Goal: Use online tool/utility

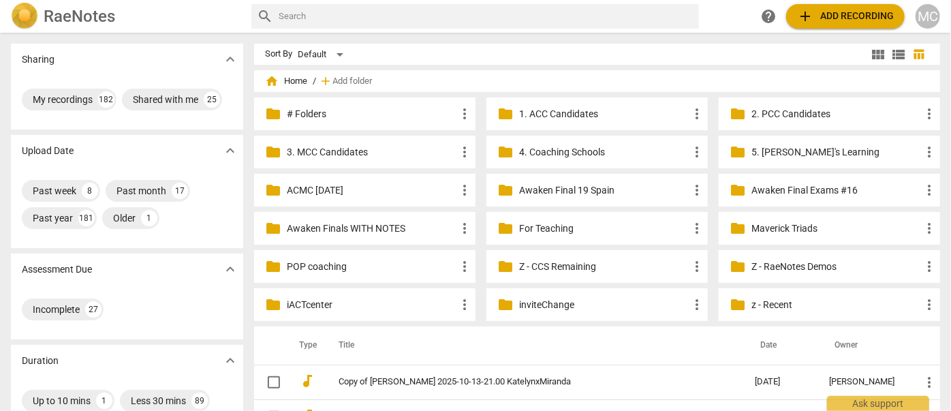
scroll to position [247, 0]
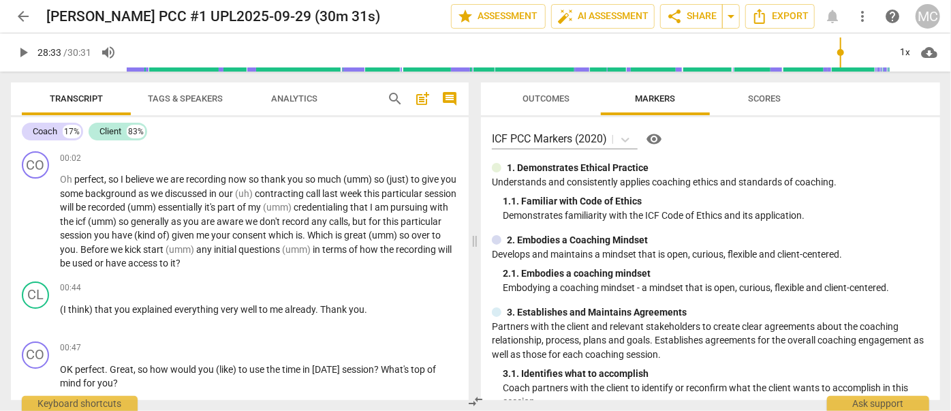
scroll to position [5429, 0]
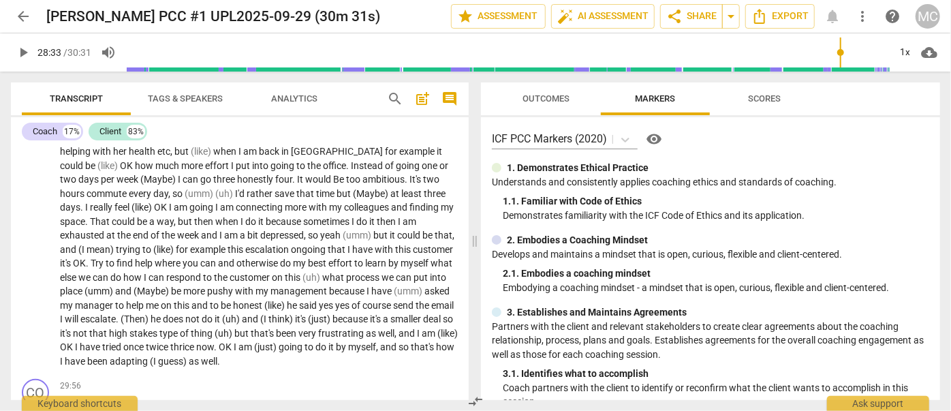
type input "1713"
